Goal: Task Accomplishment & Management: Manage account settings

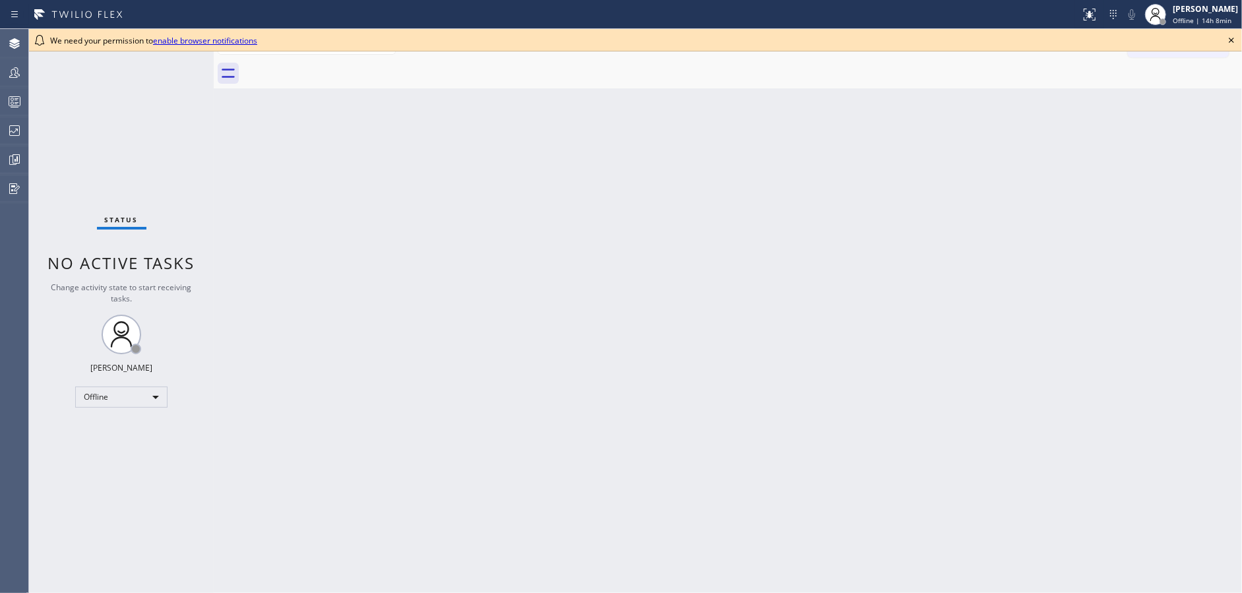
click at [119, 384] on div "Status No active tasks Change activity state to start receiving tasks. Jenilyn …" at bounding box center [121, 311] width 185 height 564
click at [121, 395] on div "Offline" at bounding box center [121, 397] width 92 height 21
click at [132, 437] on li "Available" at bounding box center [121, 431] width 90 height 16
drag, startPoint x: 1233, startPoint y: 38, endPoint x: 821, endPoint y: 56, distance: 412.7
click at [1233, 37] on icon at bounding box center [1232, 40] width 16 height 16
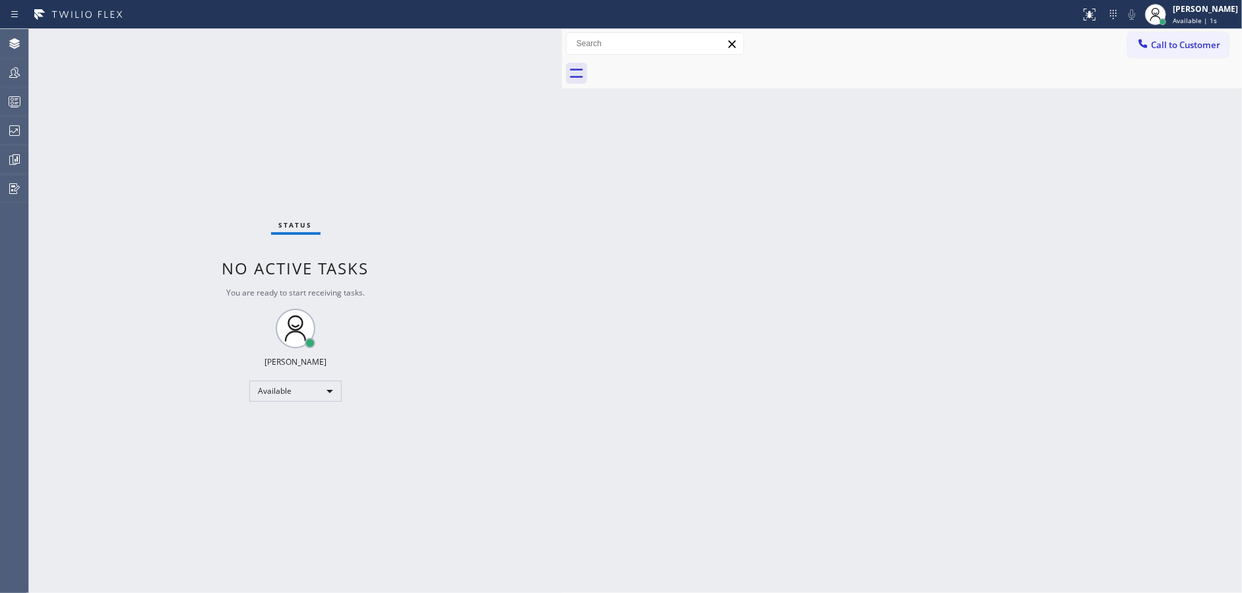
drag, startPoint x: 214, startPoint y: 34, endPoint x: 587, endPoint y: 34, distance: 372.7
click at [562, 32] on div at bounding box center [562, 311] width 0 height 564
click at [296, 391] on div "Available" at bounding box center [309, 391] width 92 height 21
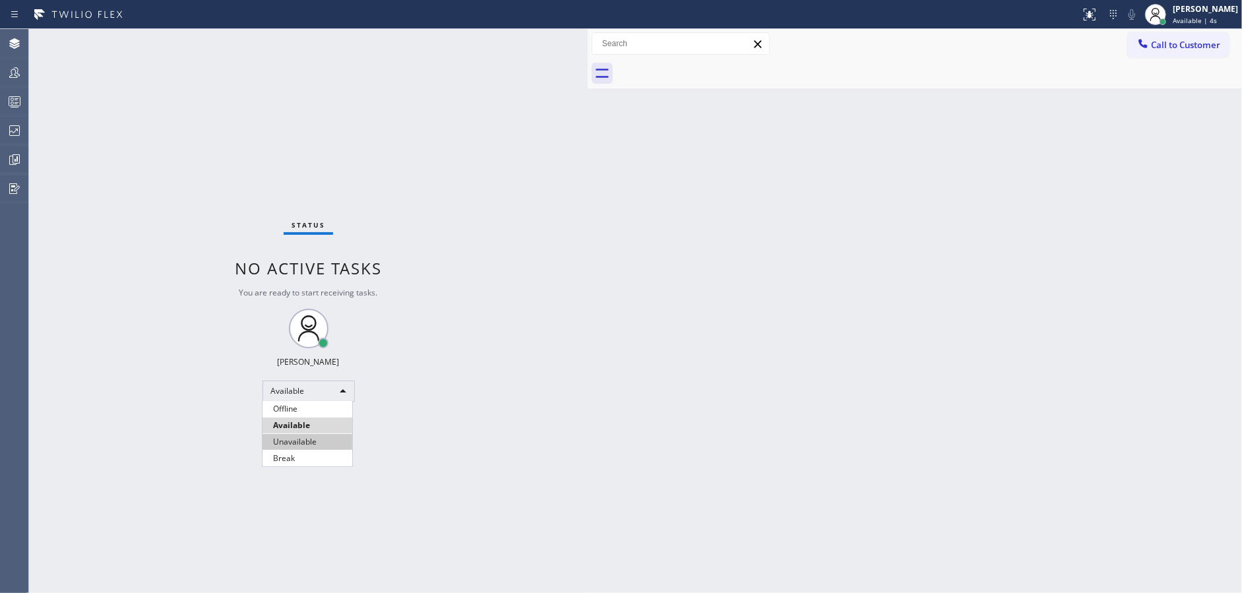
click at [313, 442] on li "Unavailable" at bounding box center [308, 442] width 90 height 16
click at [6, 109] on div at bounding box center [14, 101] width 29 height 26
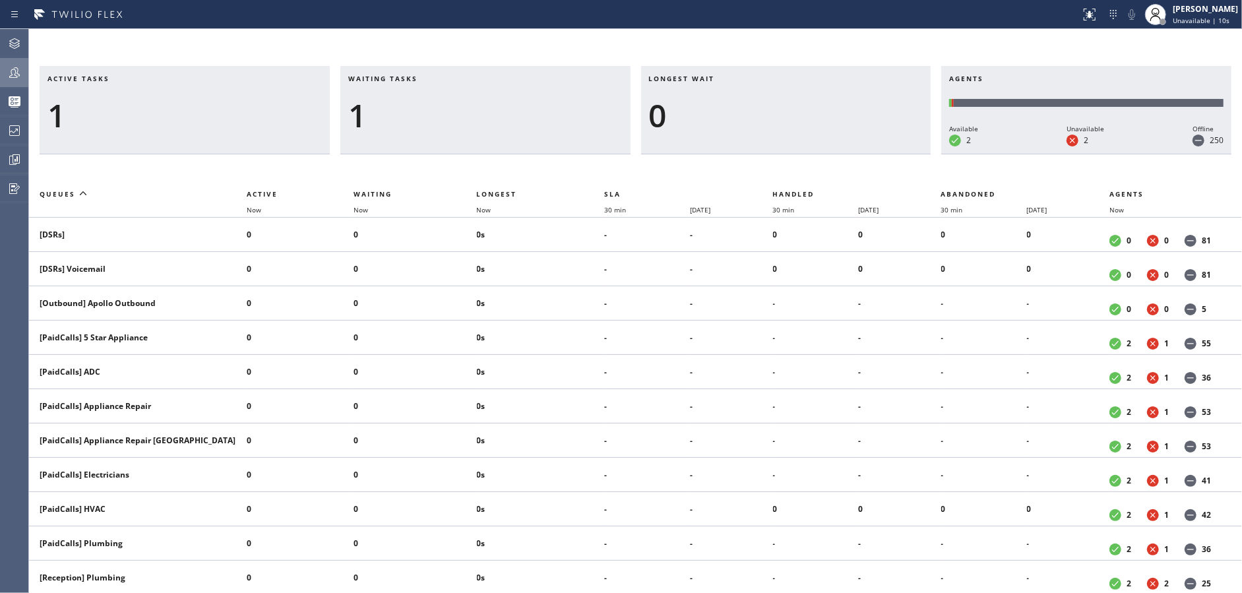
click at [0, 78] on div at bounding box center [14, 73] width 29 height 16
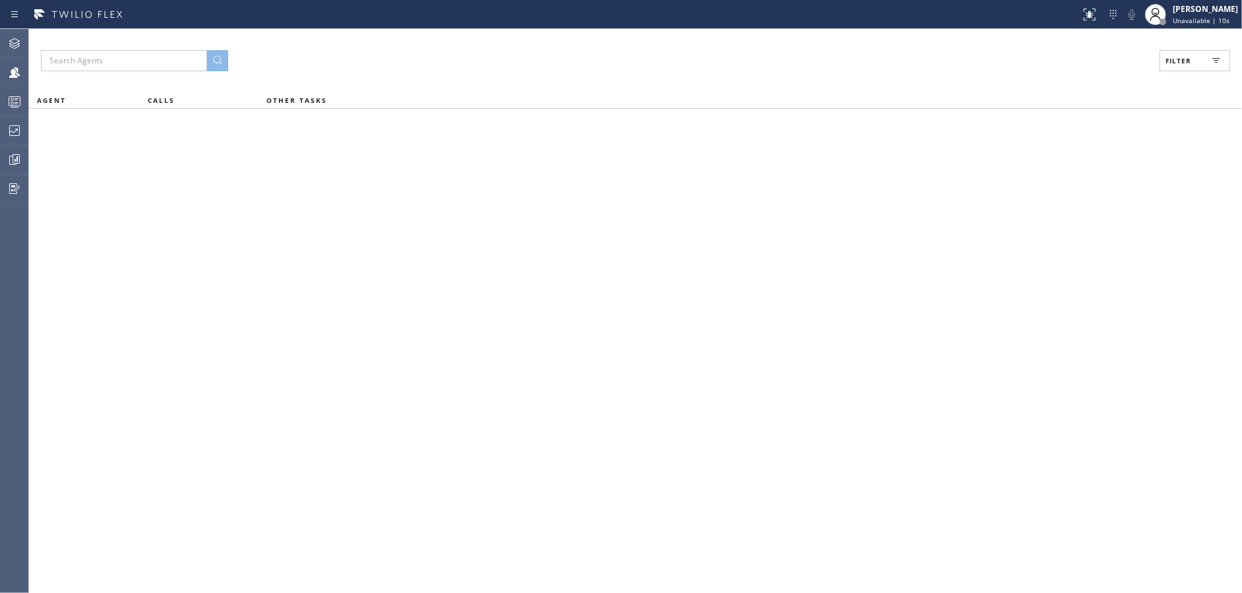
click at [1184, 61] on span "Filter" at bounding box center [1179, 60] width 26 height 9
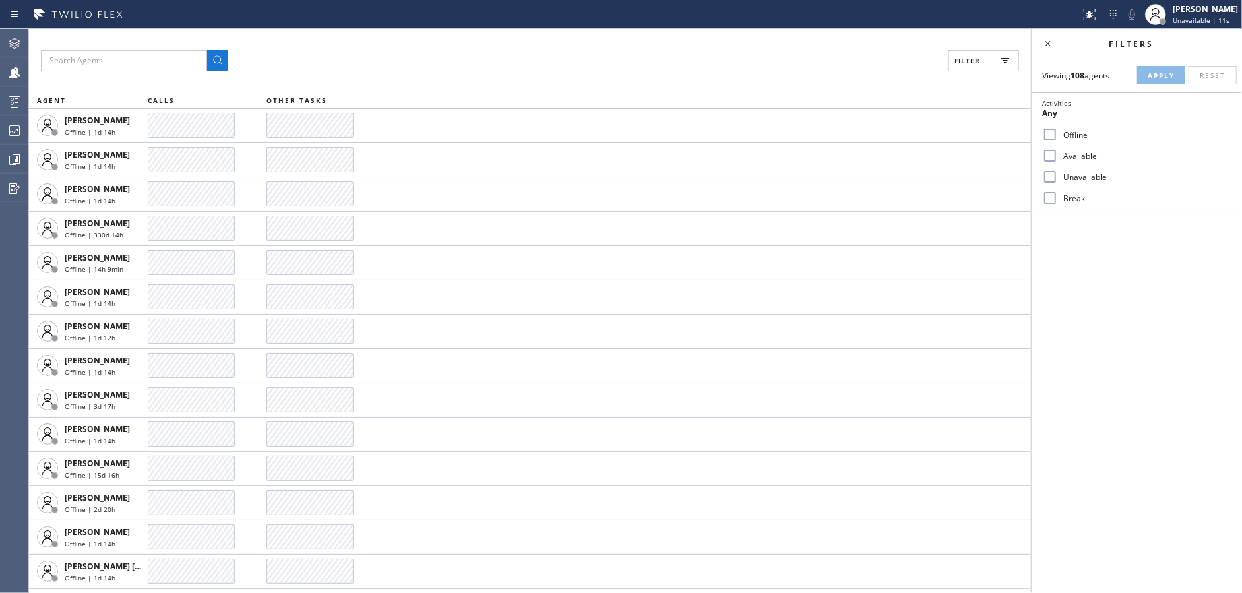
click at [1046, 156] on input "Available" at bounding box center [1050, 156] width 16 height 16
checkbox input "true"
drag, startPoint x: 1050, startPoint y: 172, endPoint x: 1045, endPoint y: 202, distance: 30.1
click at [1049, 173] on input "Unavailable" at bounding box center [1050, 177] width 16 height 16
checkbox input "true"
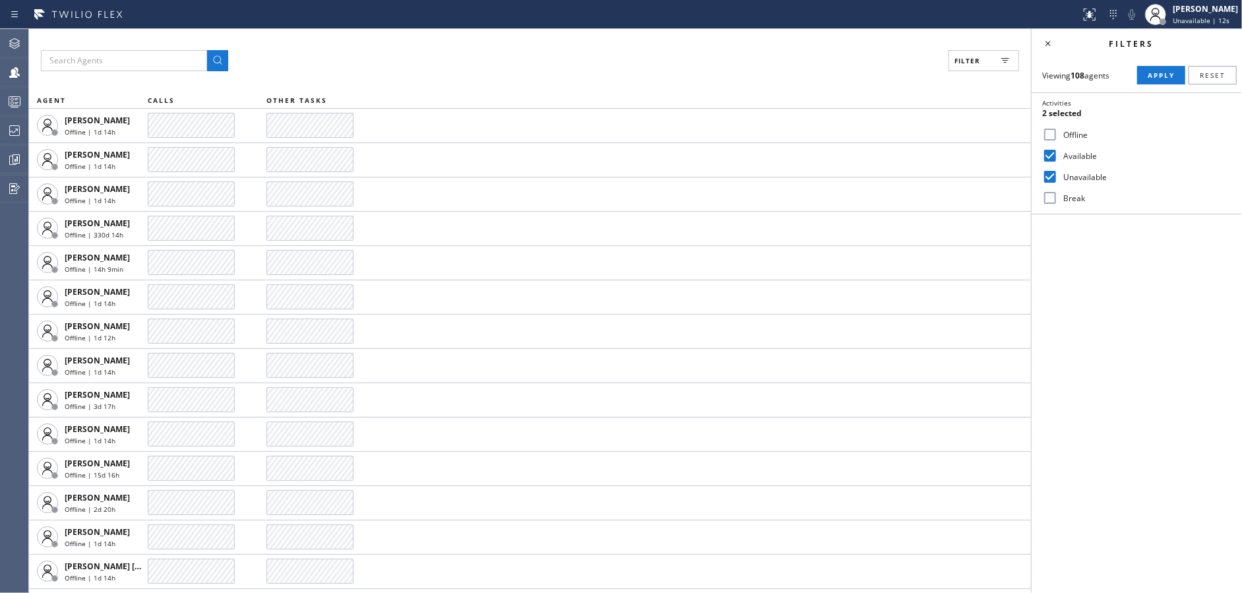
click at [1045, 202] on input "Break" at bounding box center [1050, 198] width 16 height 16
checkbox input "true"
click at [1160, 73] on span "Apply" at bounding box center [1161, 75] width 27 height 9
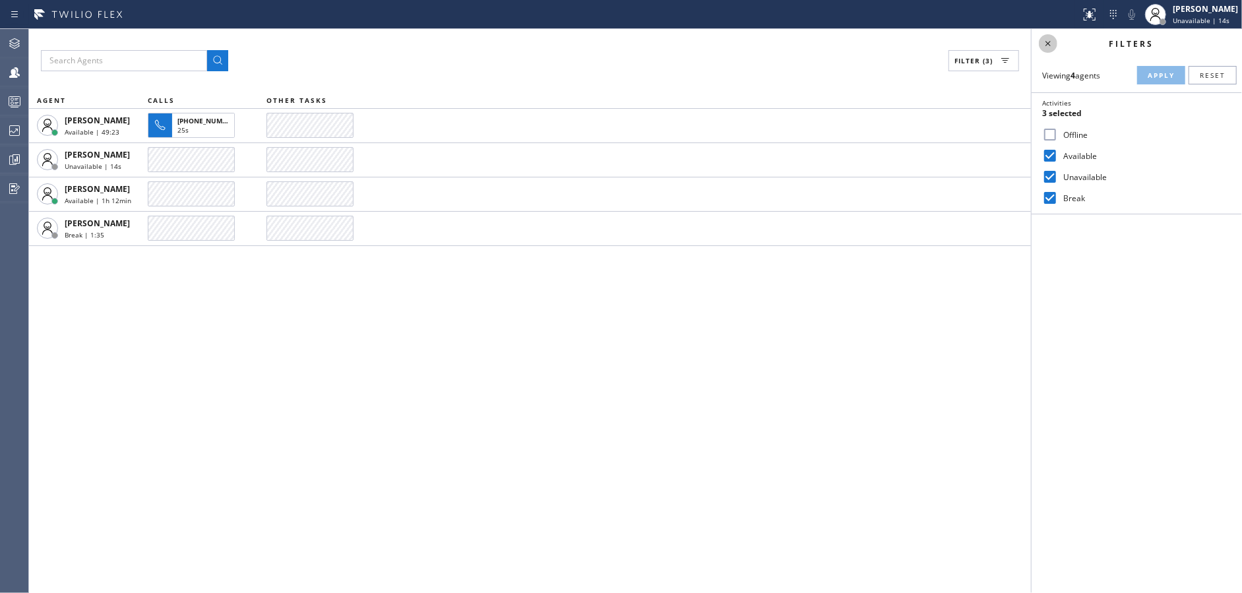
click at [1042, 41] on icon at bounding box center [1048, 44] width 16 height 16
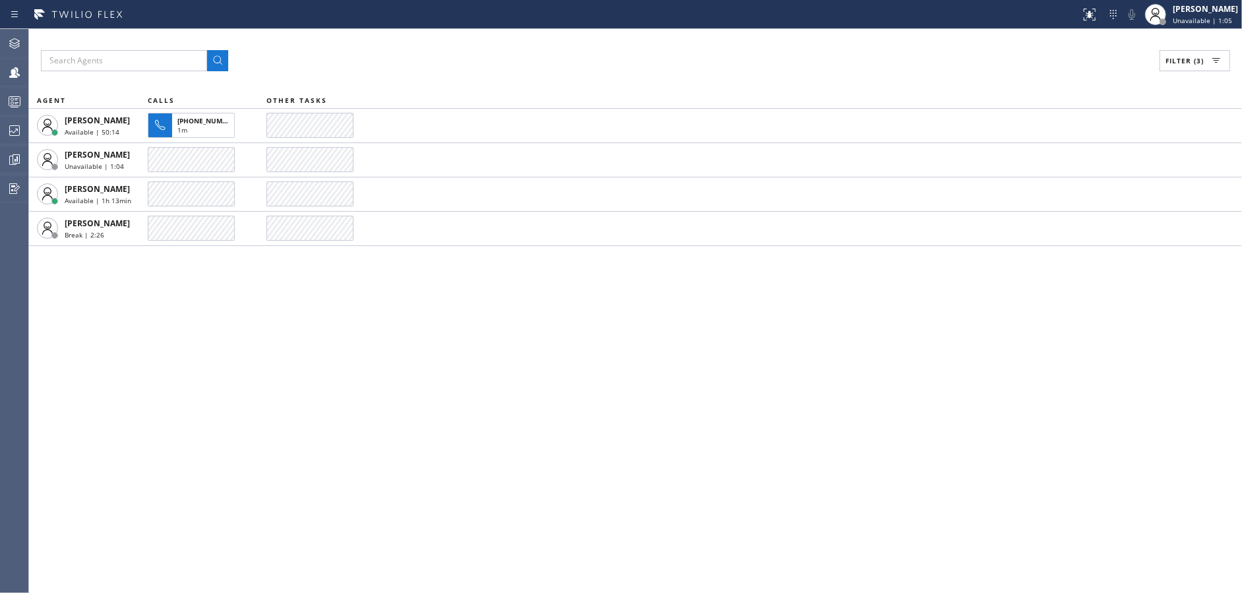
click at [339, 375] on div "Filter (3) AGENT CALLS OTHER TASKS [PERSON_NAME] | 50:14 [PHONE_NUMBER] 1m [PER…" at bounding box center [635, 311] width 1213 height 564
